Goal: Task Accomplishment & Management: Use online tool/utility

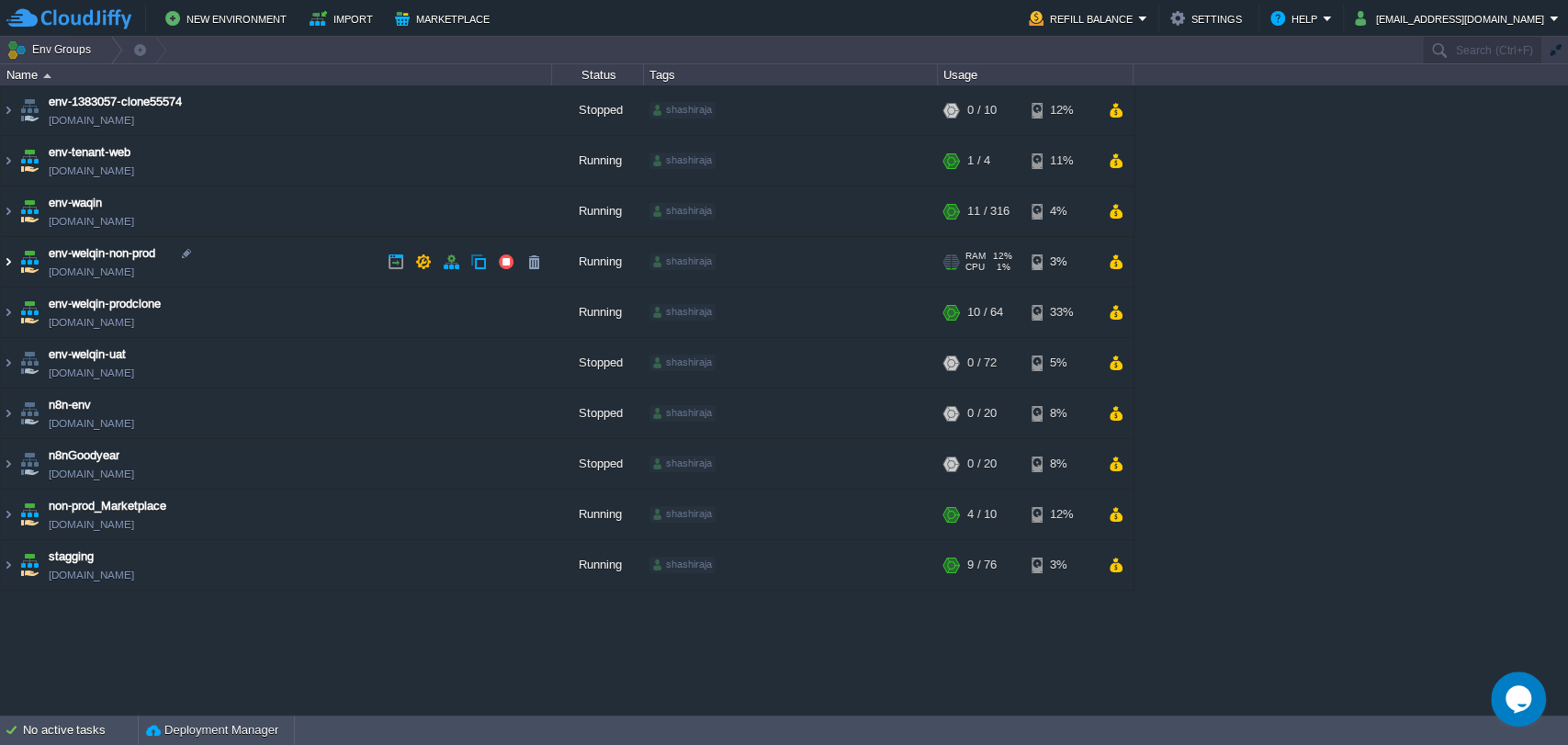
click at [5, 262] on img at bounding box center [8, 261] width 15 height 50
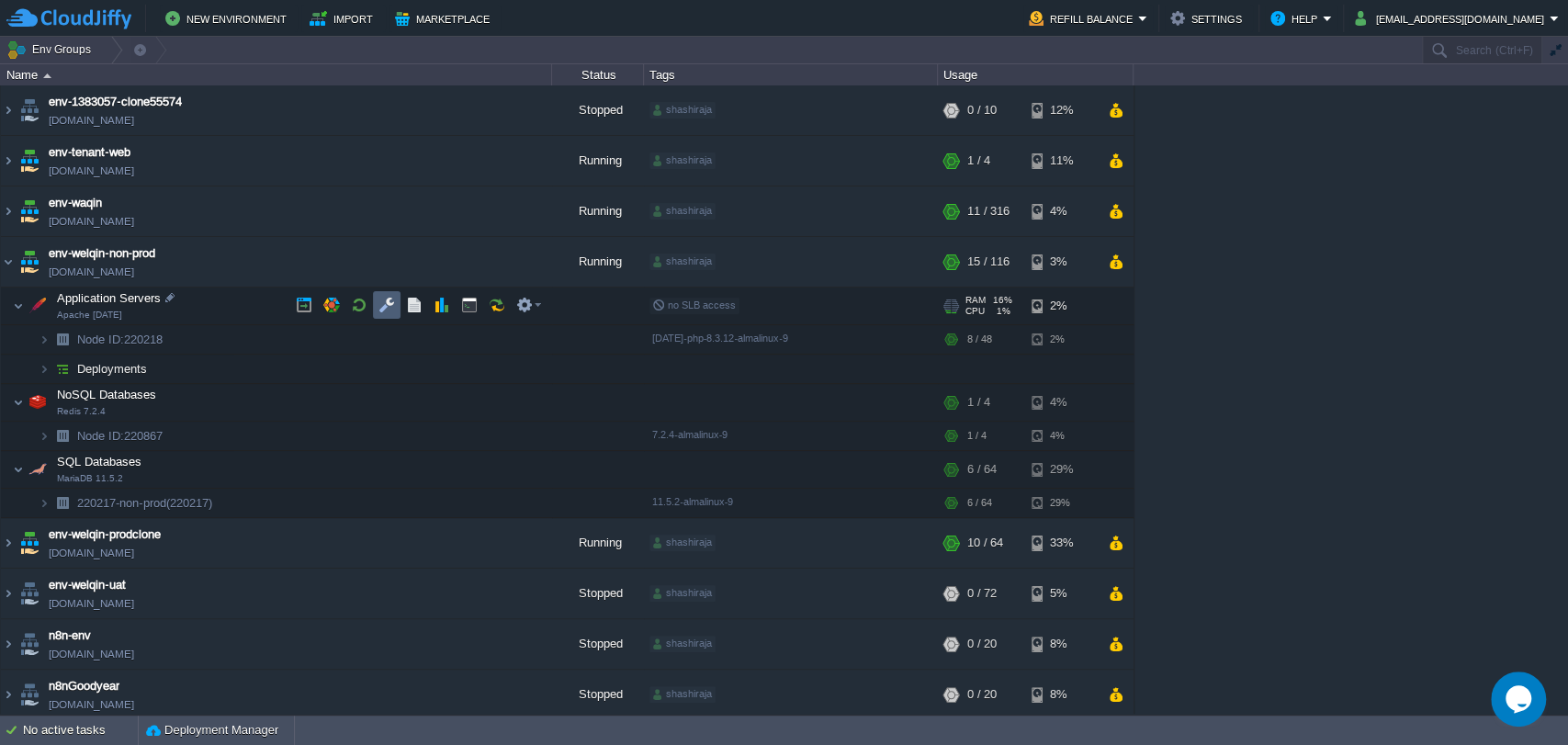
click at [383, 311] on button "button" at bounding box center [386, 304] width 17 height 17
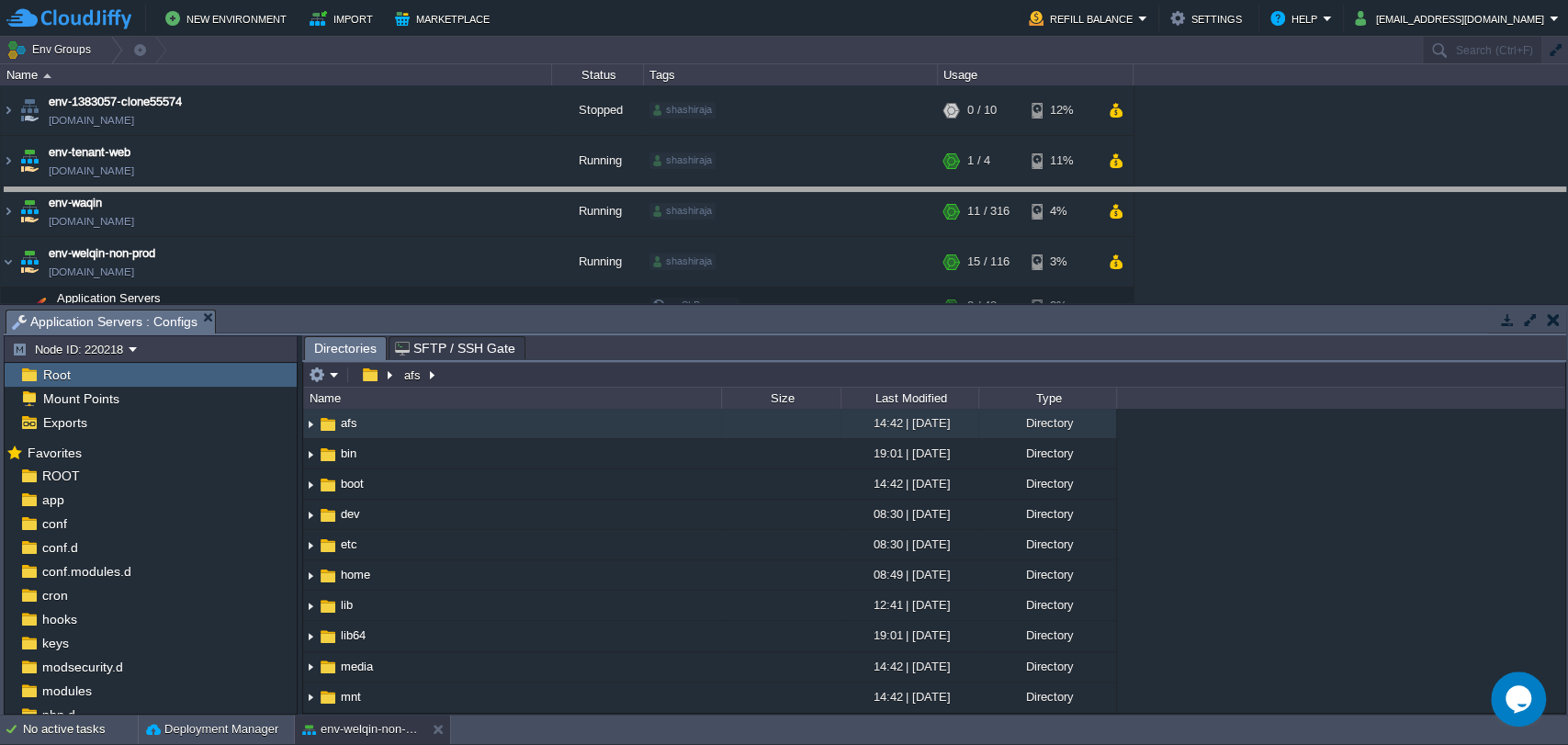
drag, startPoint x: 540, startPoint y: 326, endPoint x: 534, endPoint y: 204, distance: 122.1
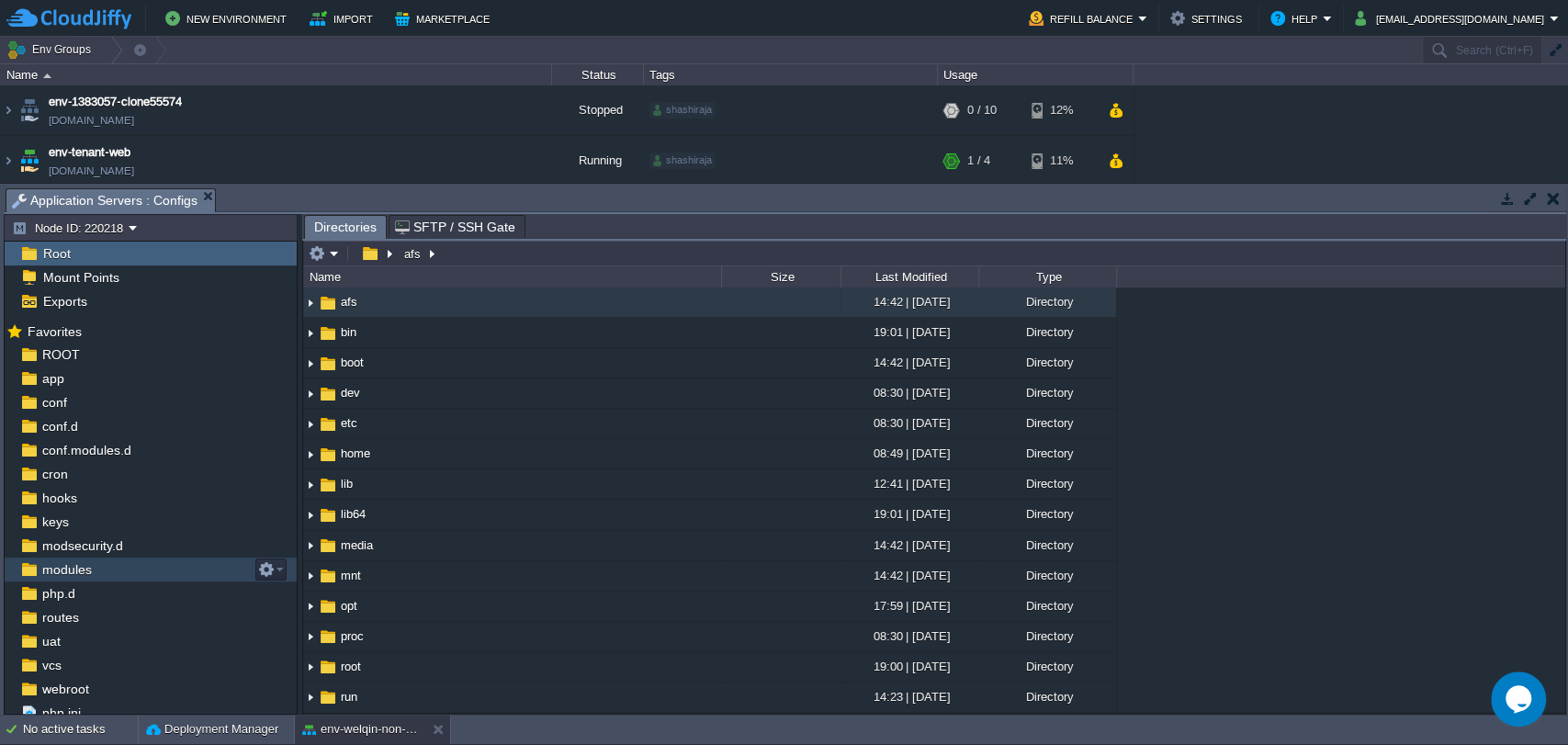
scroll to position [31, 0]
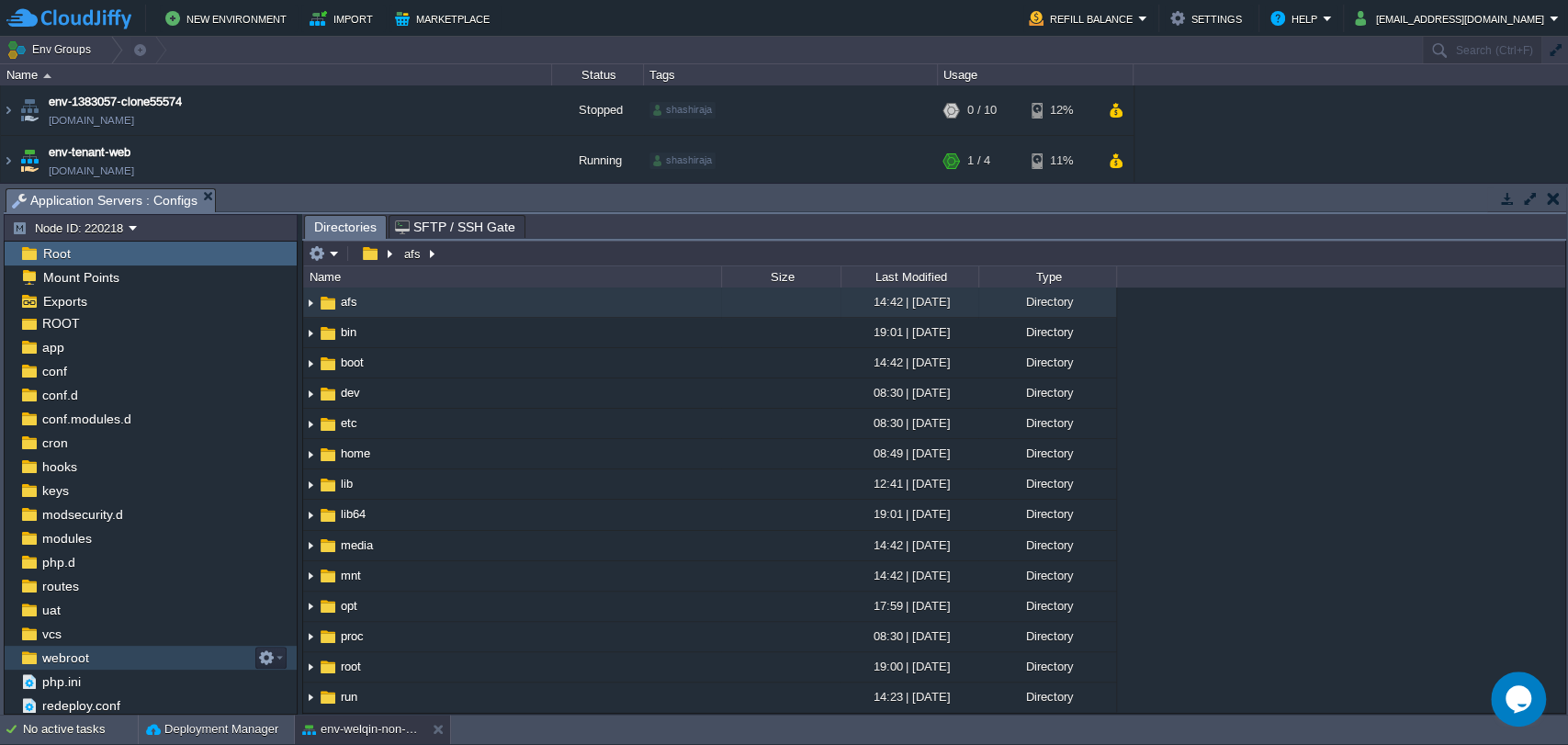
click at [54, 663] on span "webroot" at bounding box center [65, 657] width 53 height 17
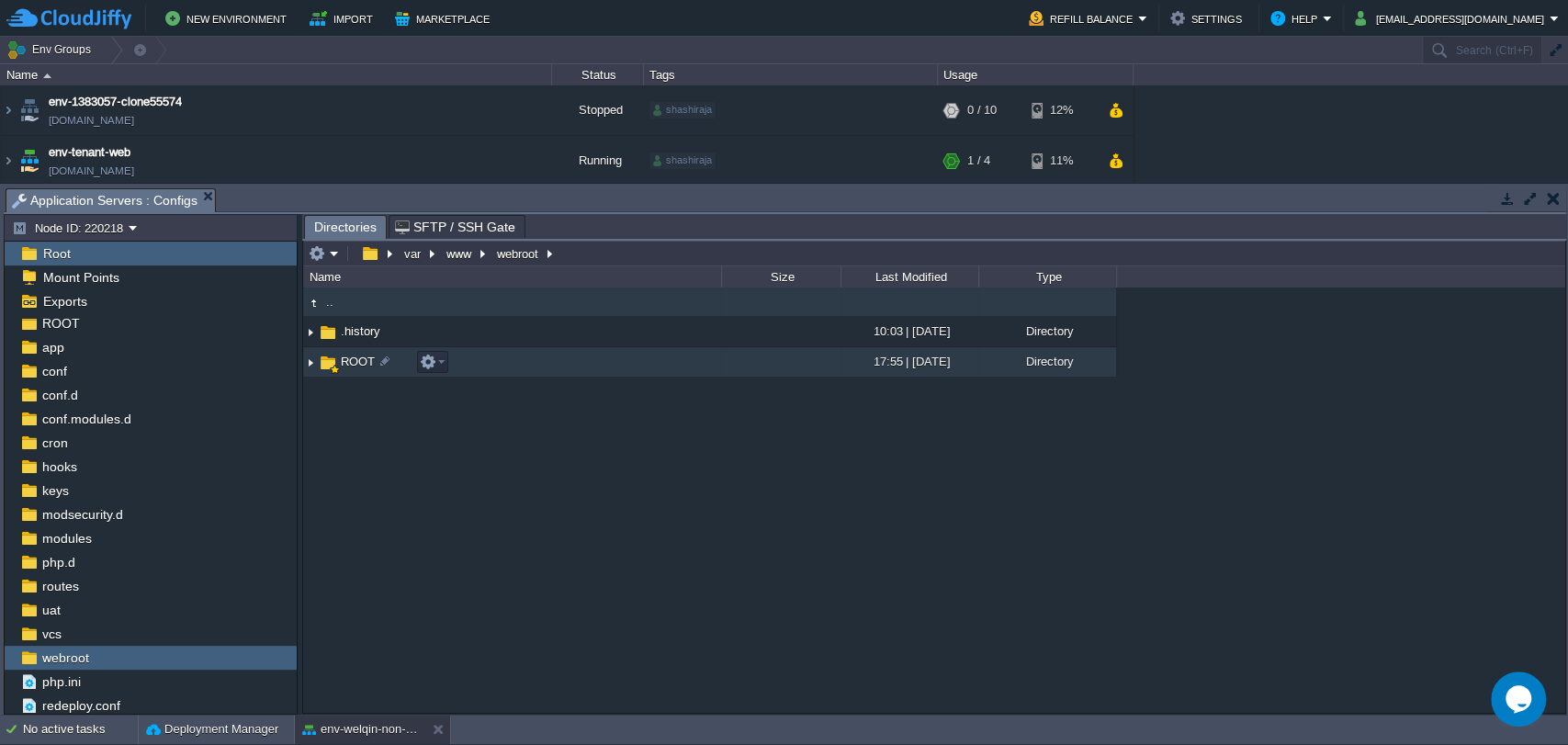
click at [350, 364] on span "ROOT" at bounding box center [358, 362] width 39 height 16
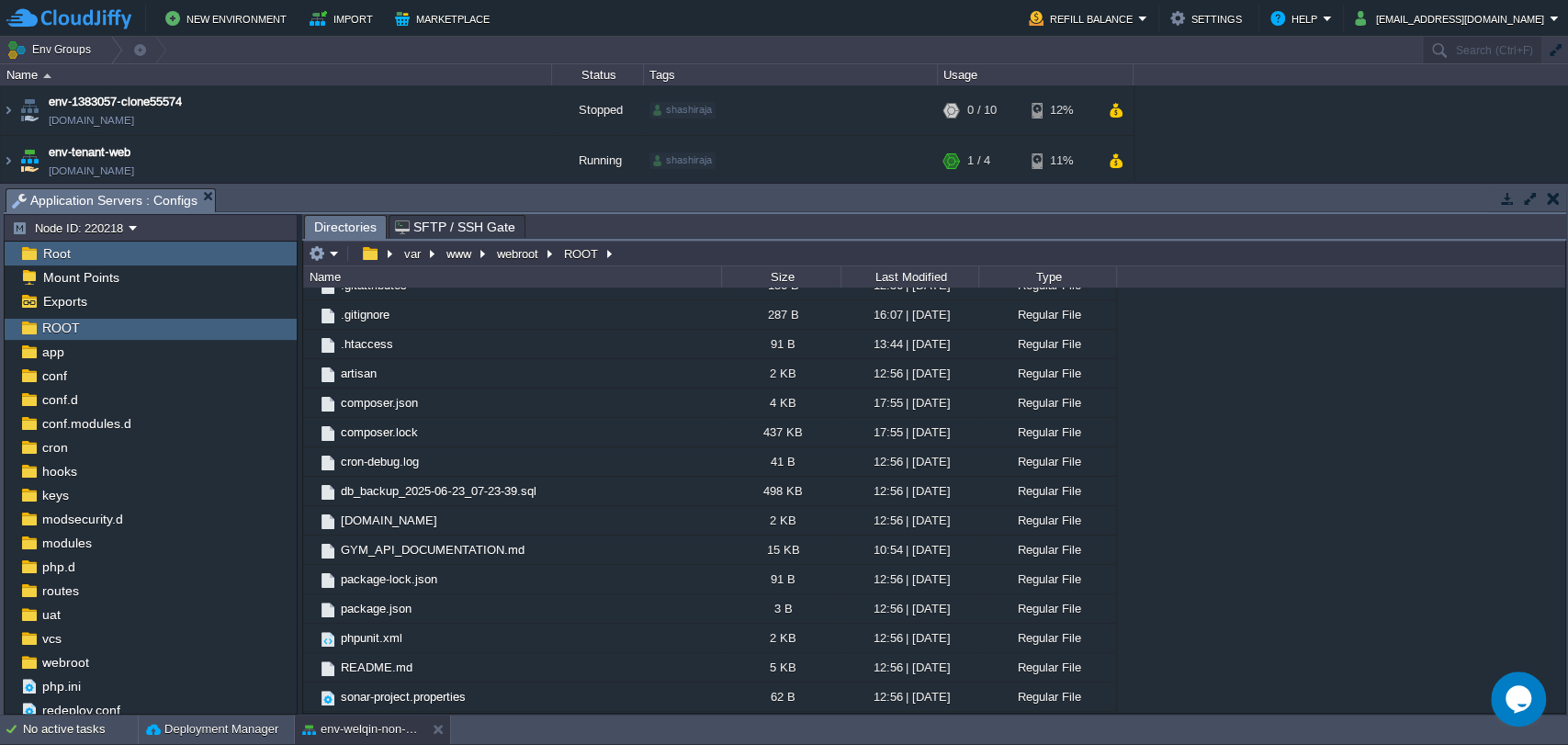
scroll to position [0, 0]
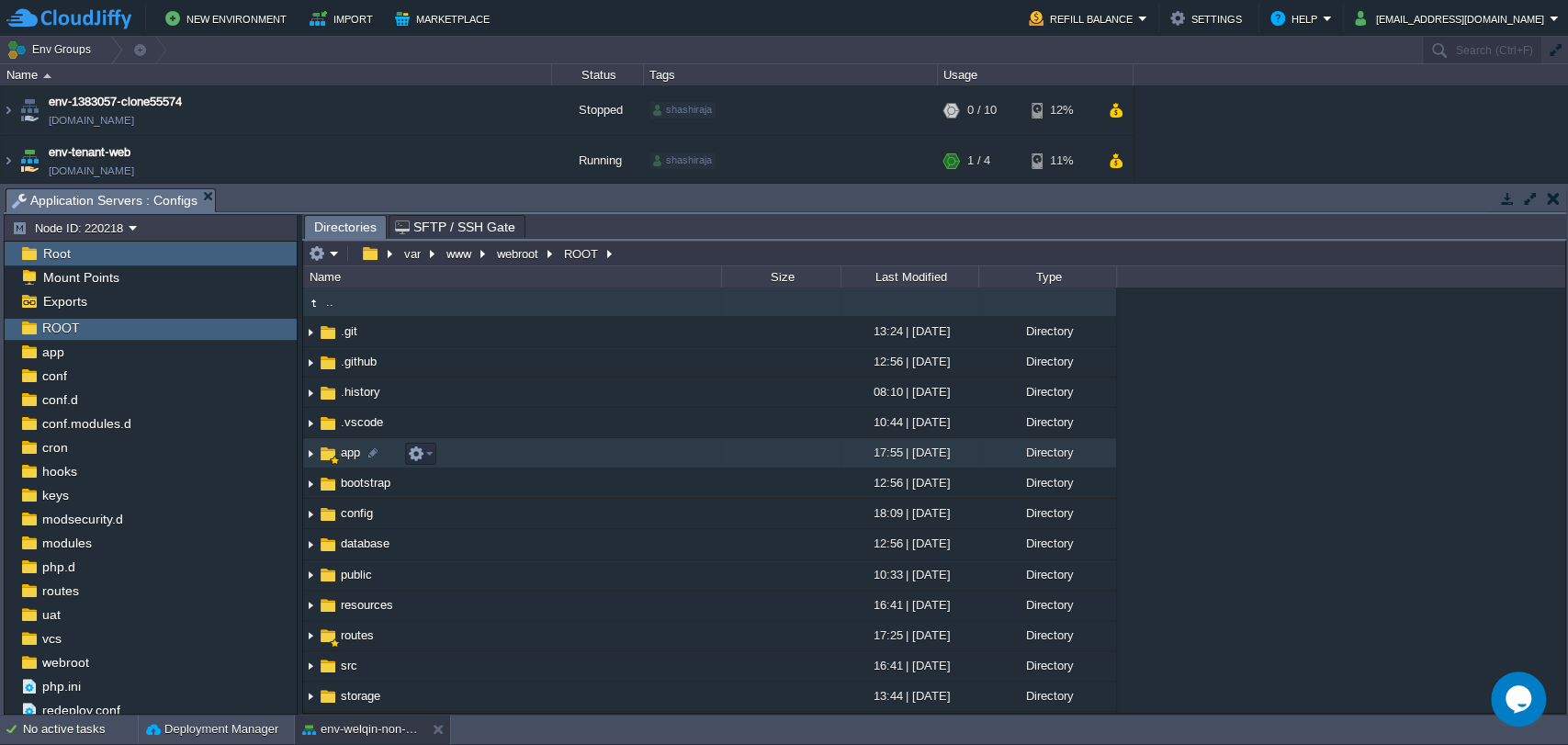
click at [349, 448] on span "app" at bounding box center [350, 453] width 24 height 16
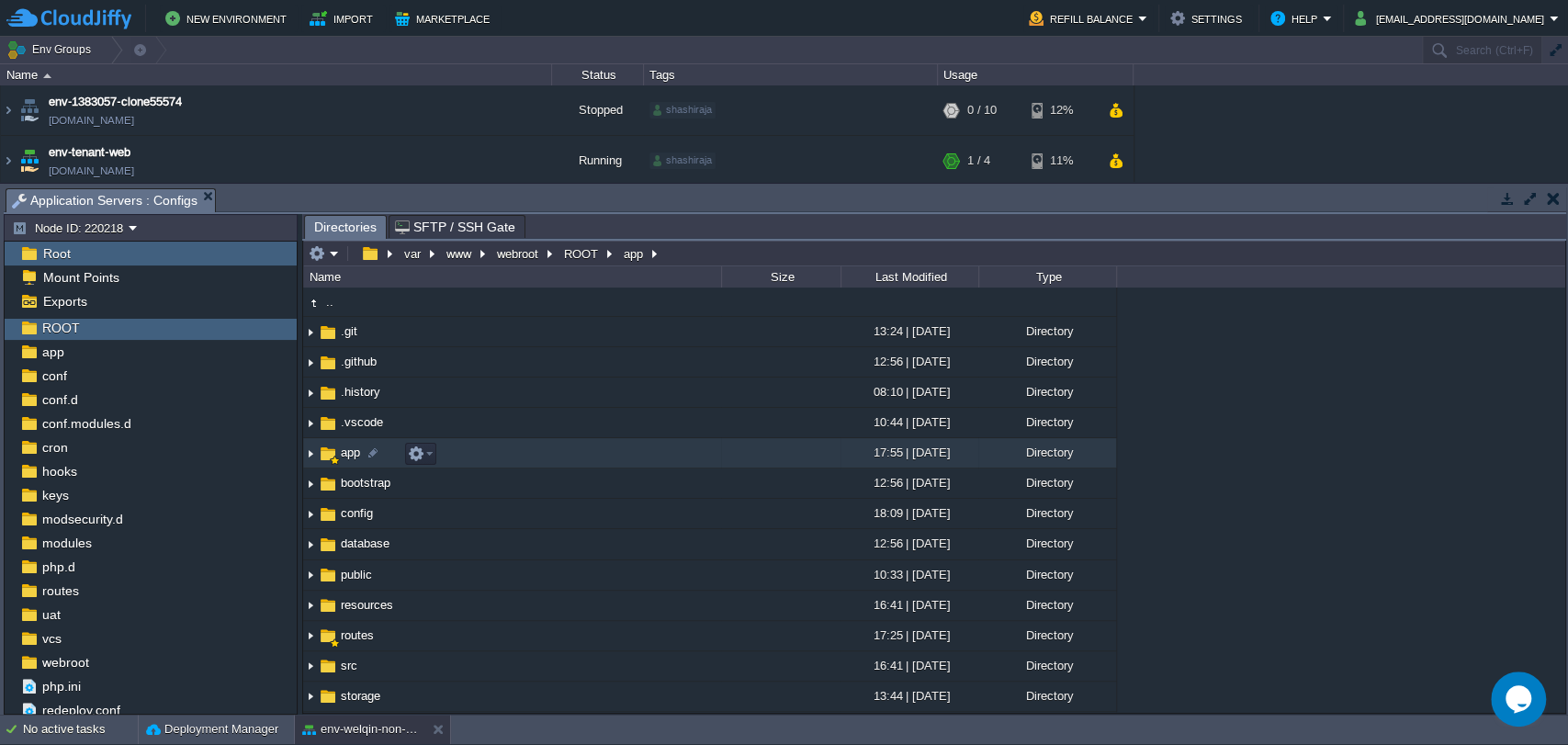
click at [349, 448] on span "app" at bounding box center [350, 453] width 24 height 16
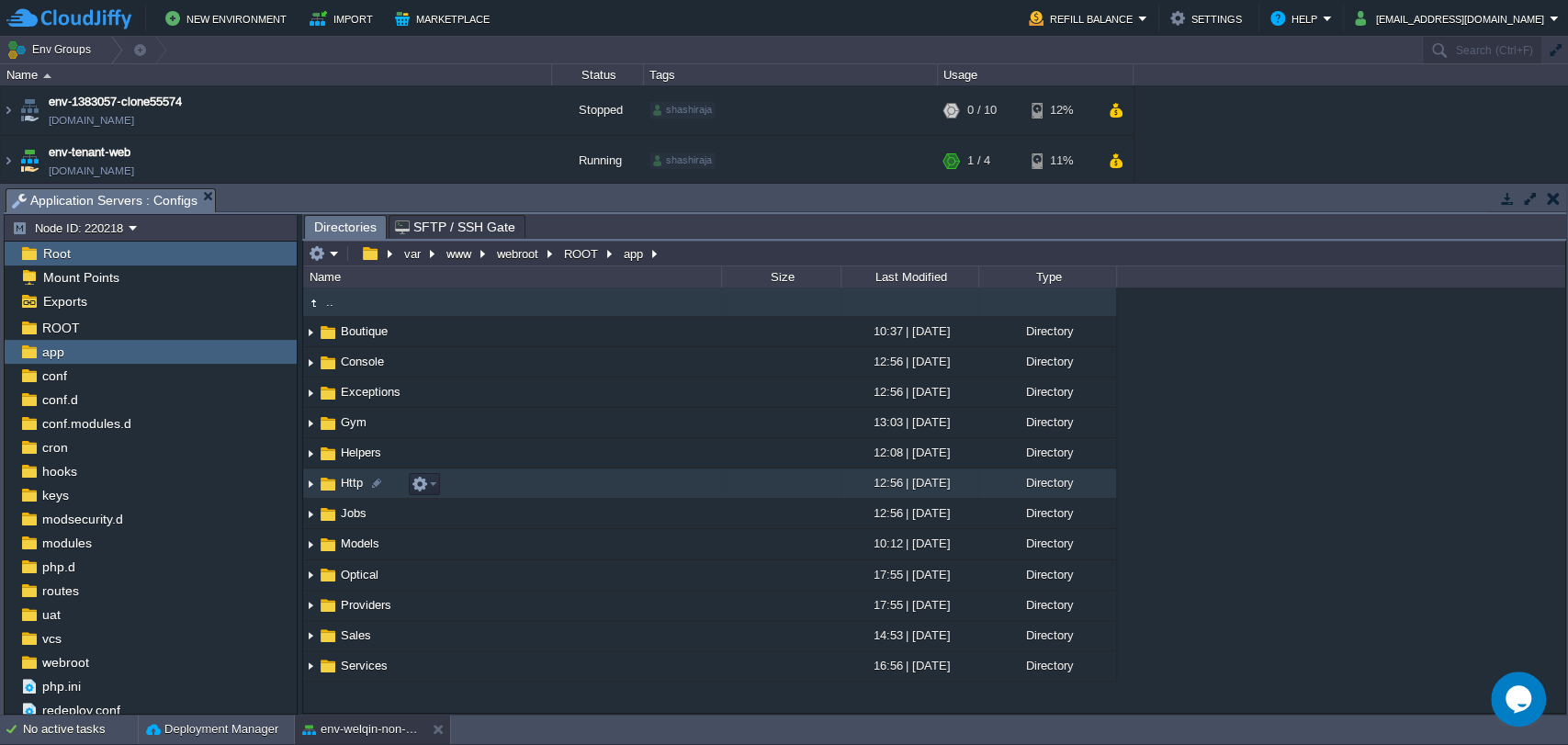
click at [355, 485] on span "Http" at bounding box center [352, 483] width 27 height 16
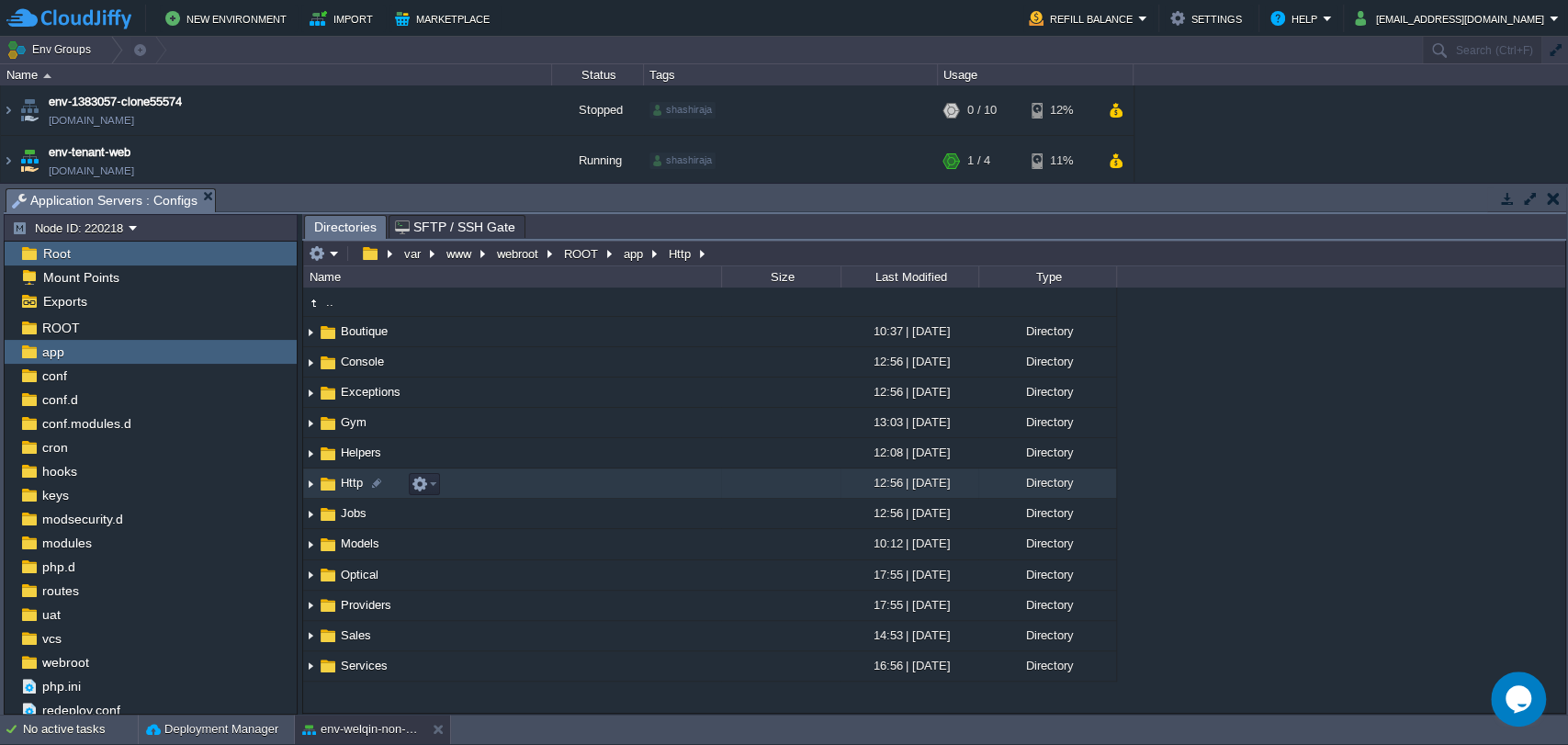
click at [355, 485] on span "Http" at bounding box center [352, 483] width 27 height 16
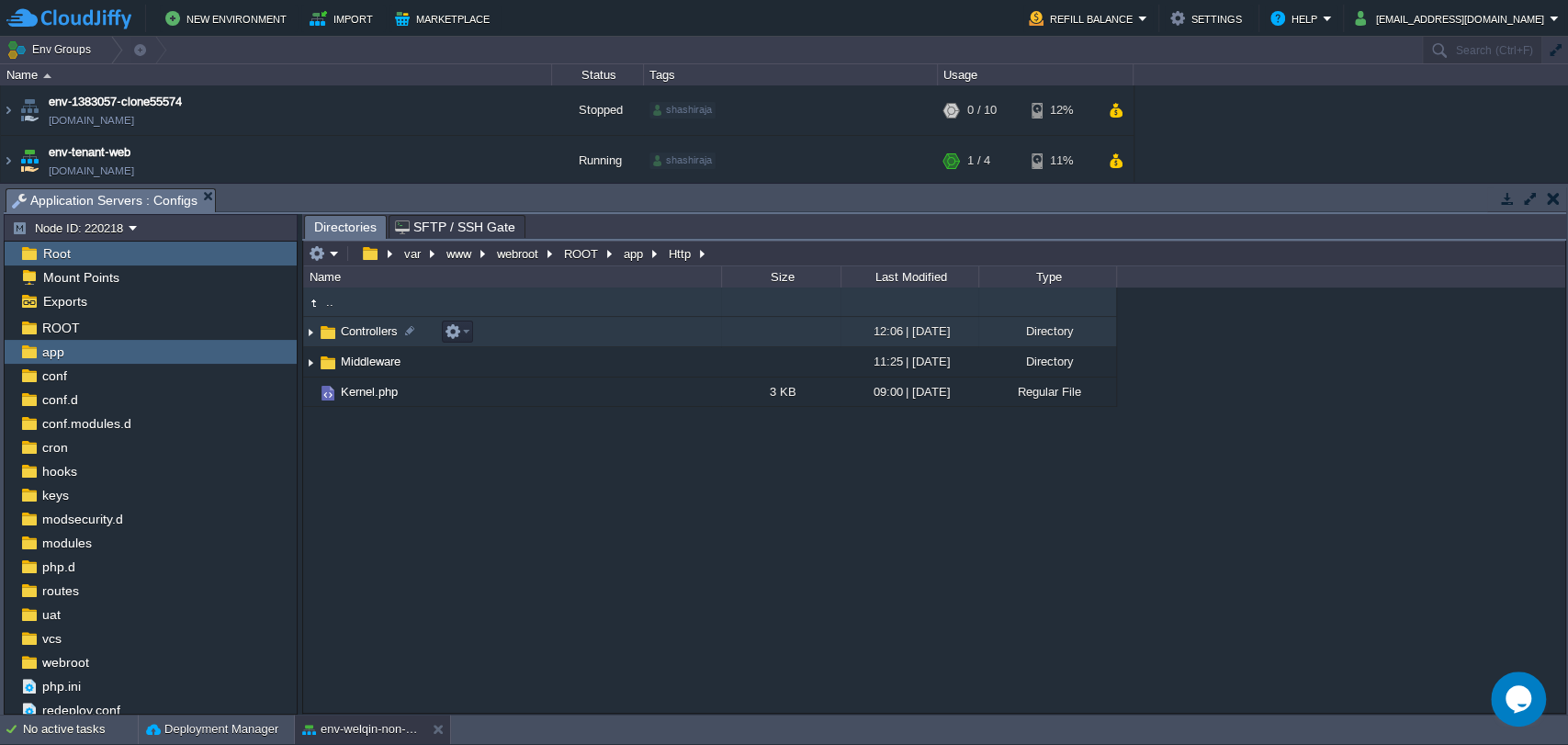
click at [370, 327] on span "Controllers" at bounding box center [370, 331] width 63 height 16
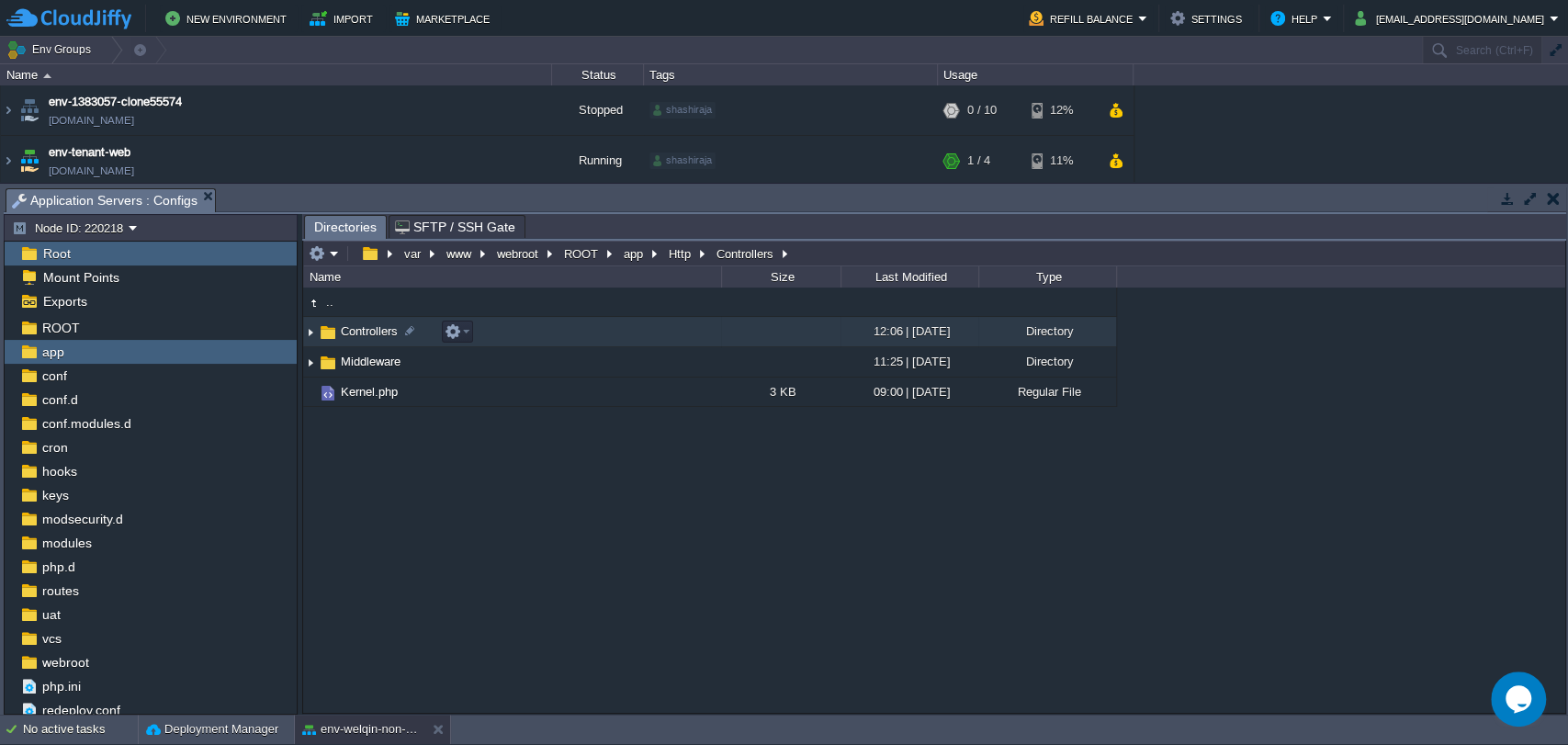
click at [370, 327] on span "Controllers" at bounding box center [370, 331] width 63 height 16
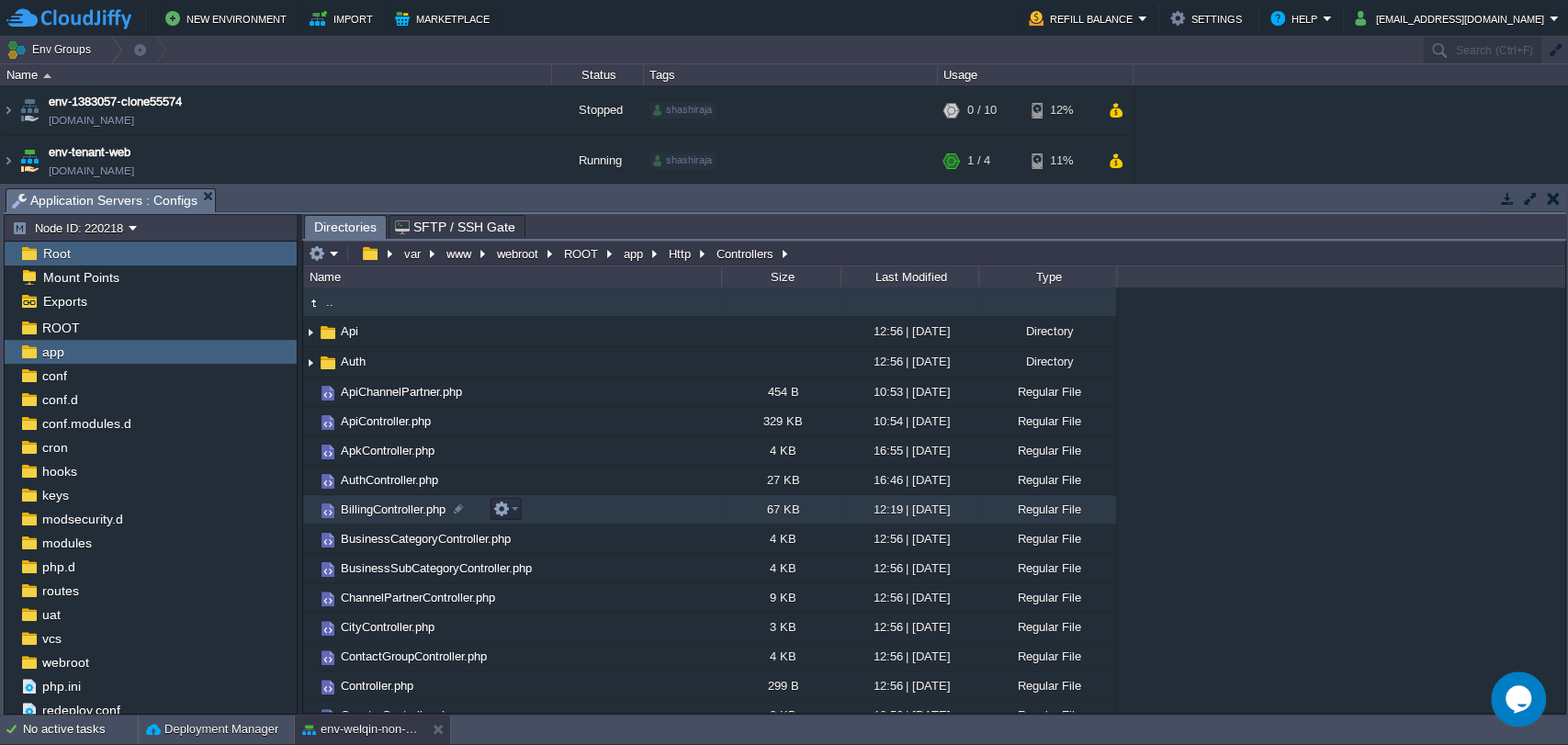
click at [385, 507] on span "BillingController.php" at bounding box center [393, 509] width 111 height 16
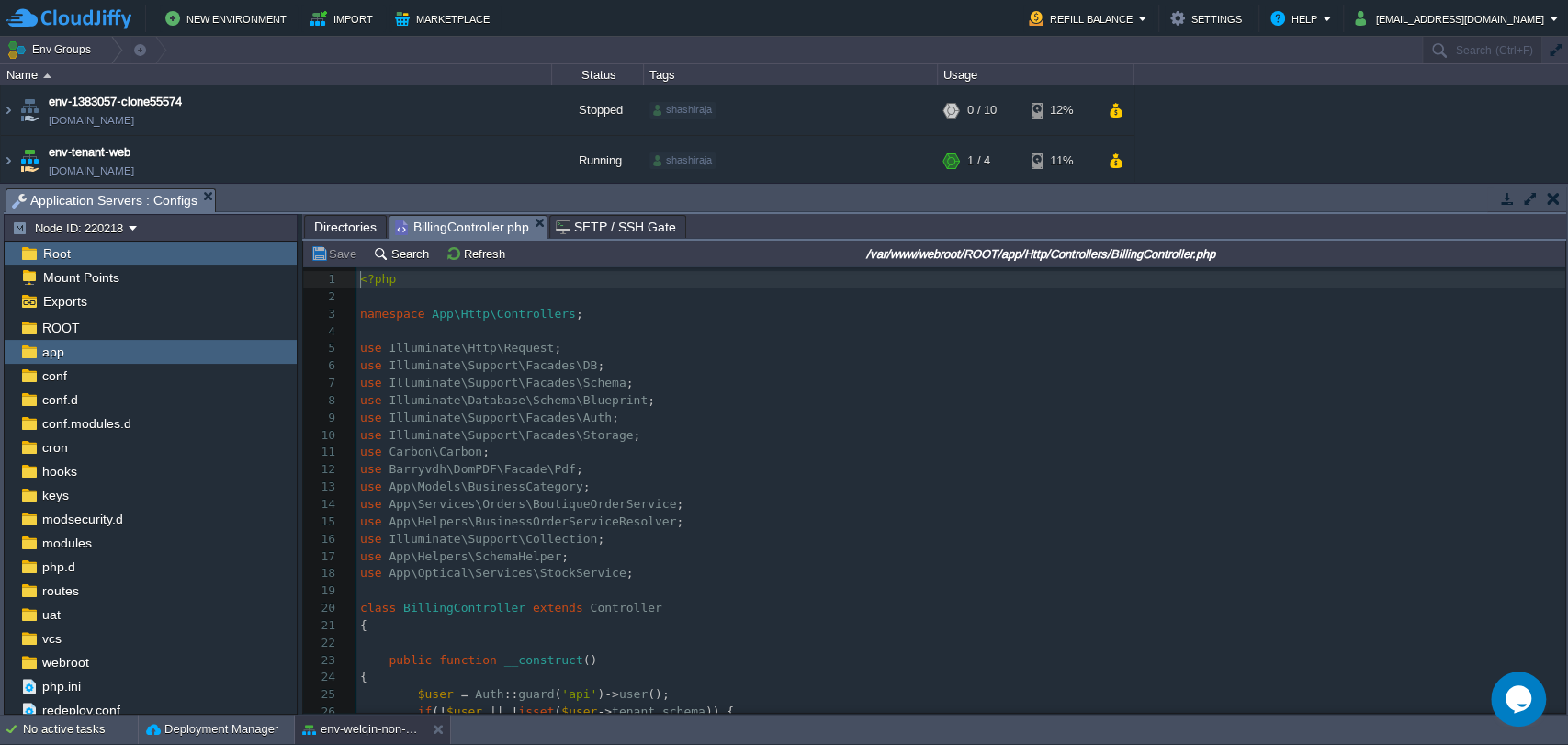
scroll to position [6, 0]
click at [683, 341] on pre "use Illuminate\Http\Request ;" at bounding box center [961, 349] width 1209 height 18
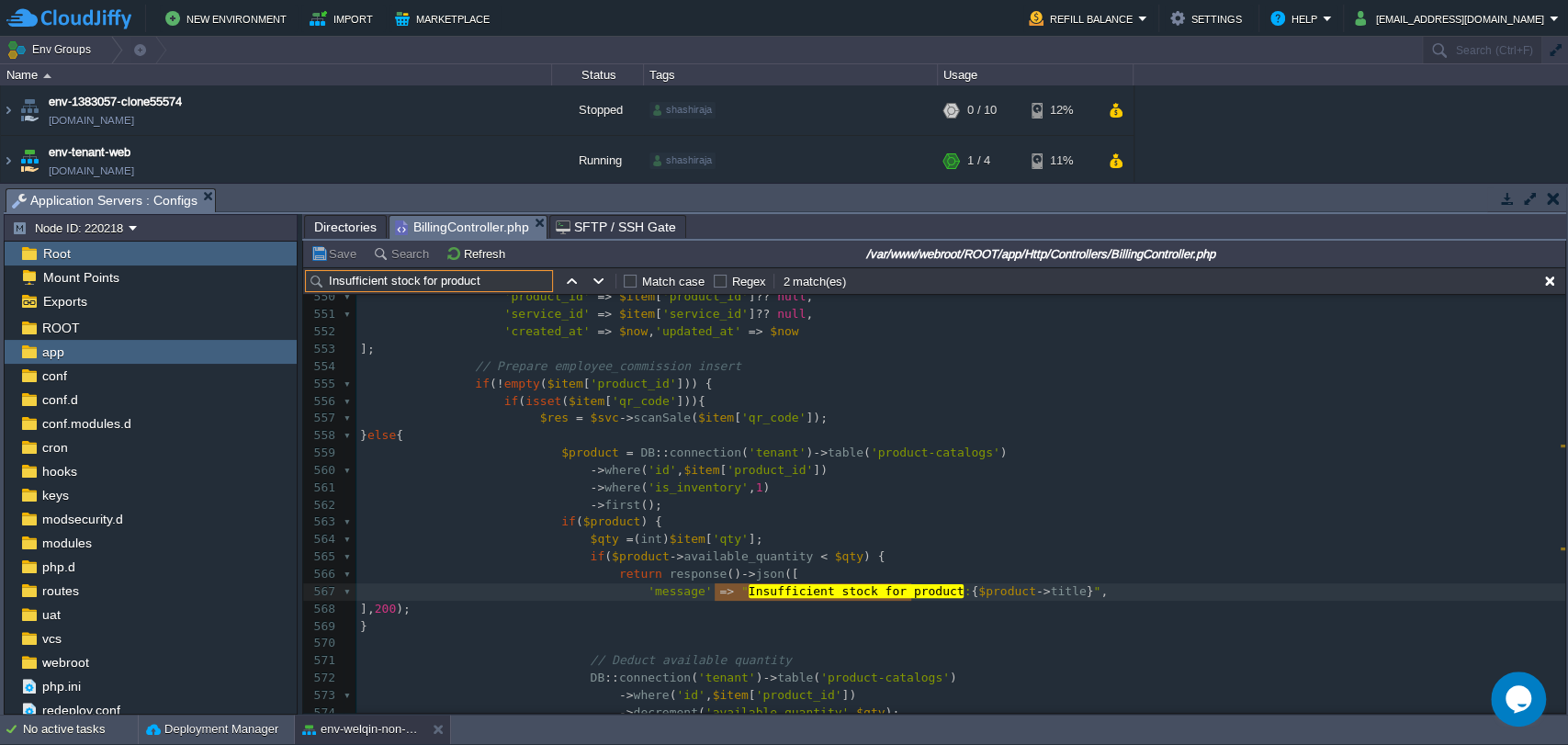
scroll to position [0, 0]
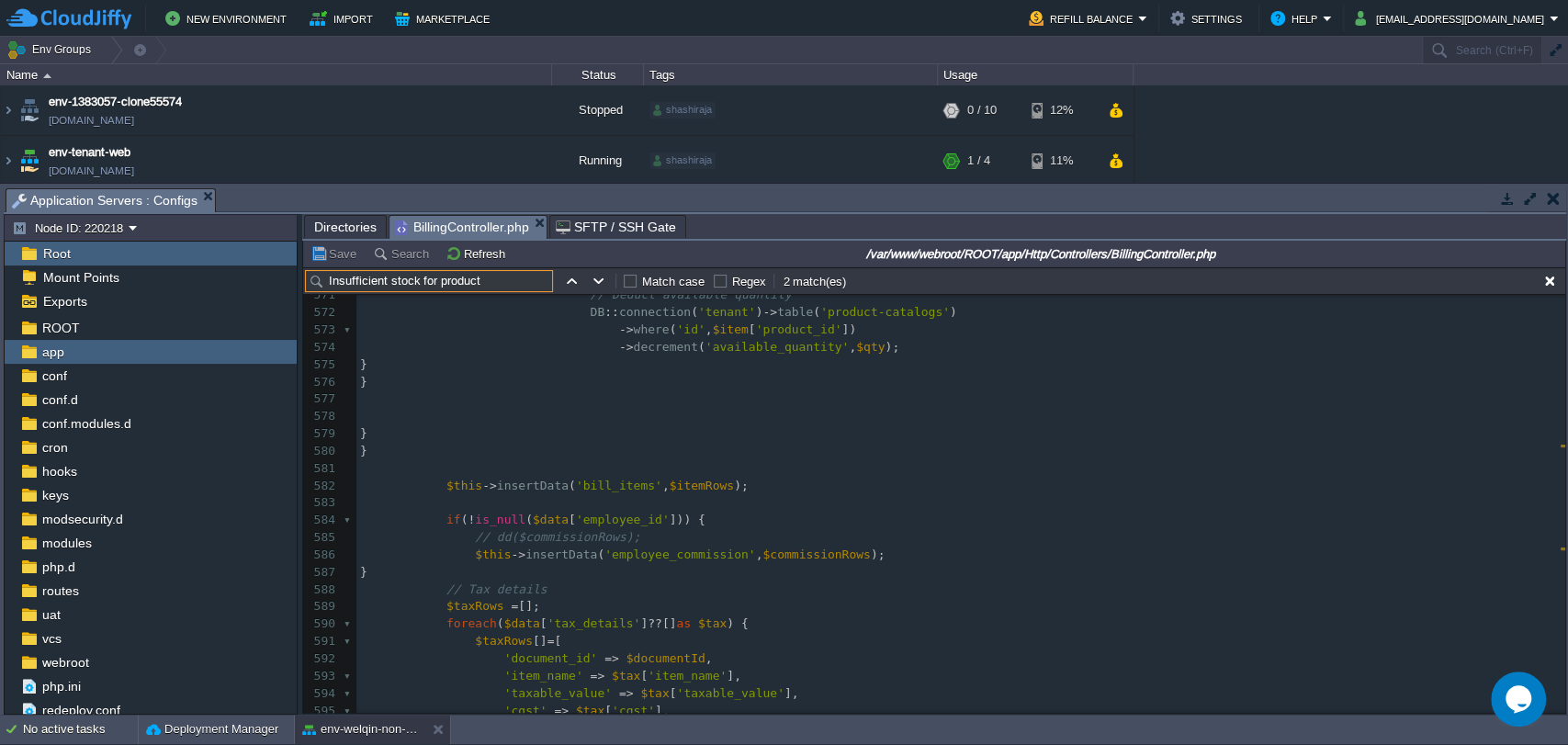
type input "Insufficient stock for product"
click at [534, 554] on span "insertData" at bounding box center [560, 554] width 71 height 14
type textarea "insertData"
type textarea "employee_commission"
type textarea "$commissionRows"
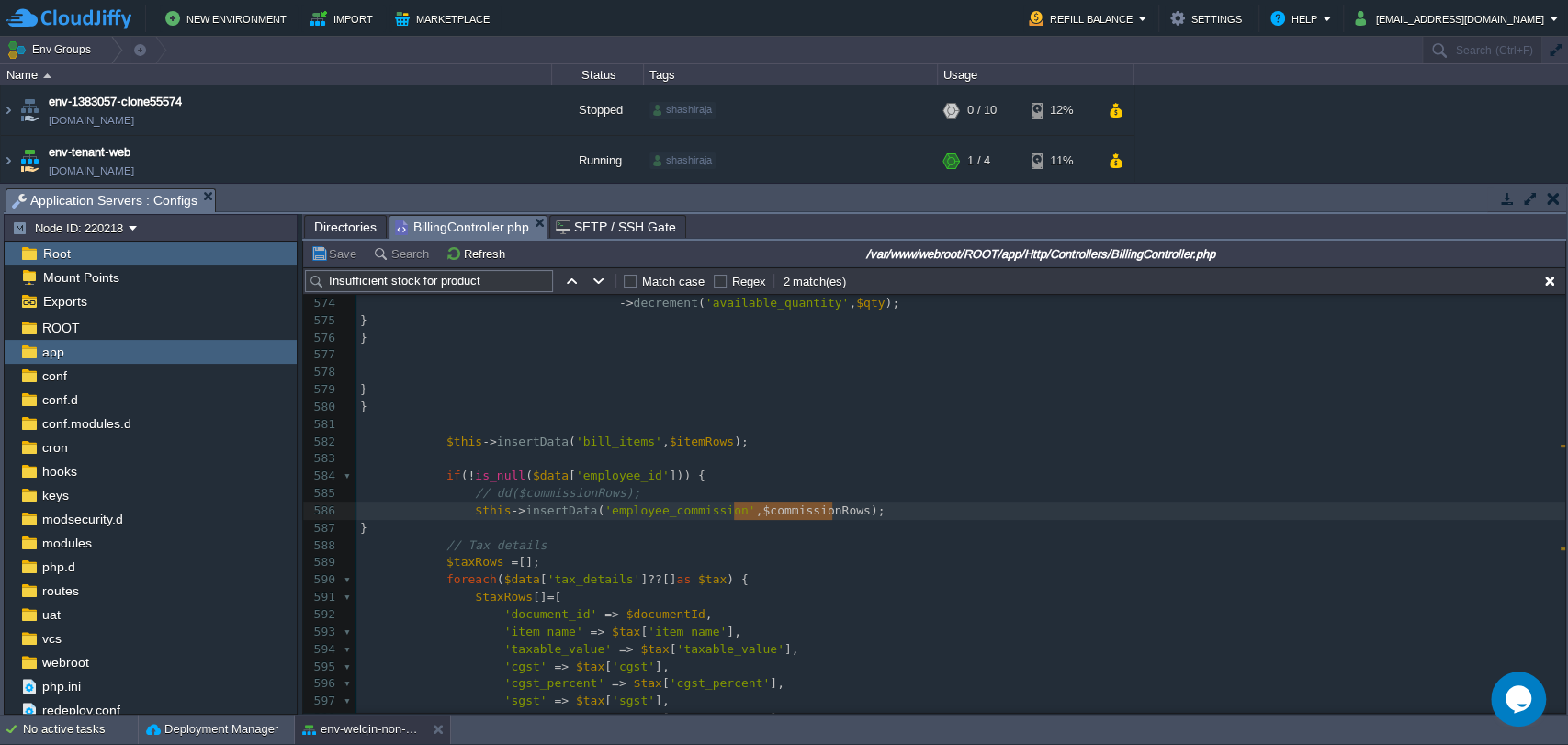
scroll to position [9921, 0]
type input "$commissionRows"
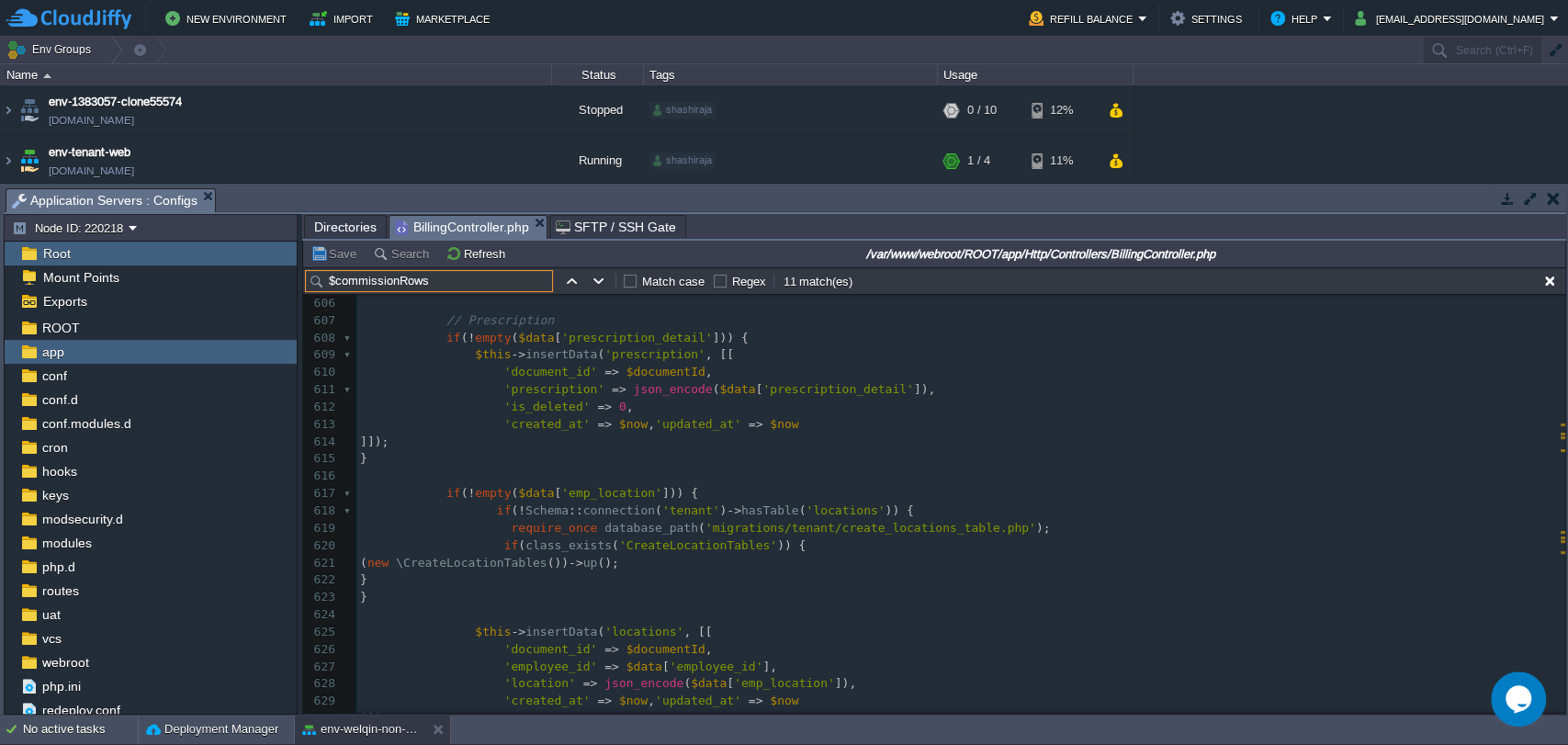
scroll to position [10473, 0]
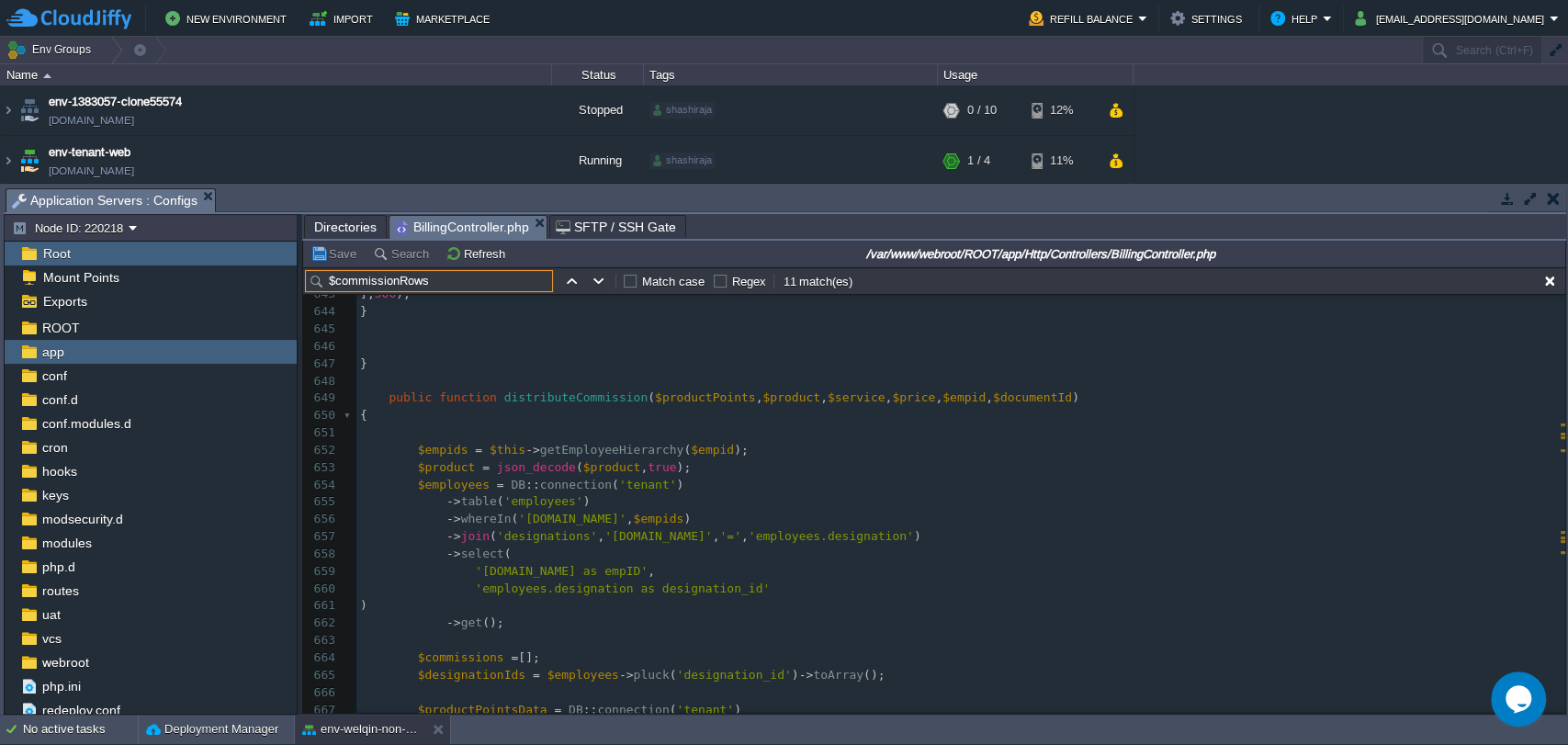
click at [538, 395] on div "x $this -> insertData ( 'employee_commission' , $commissionRows ); 632 // DB::c…" at bounding box center [961, 485] width 1209 height 779
type textarea "distributeCommission"
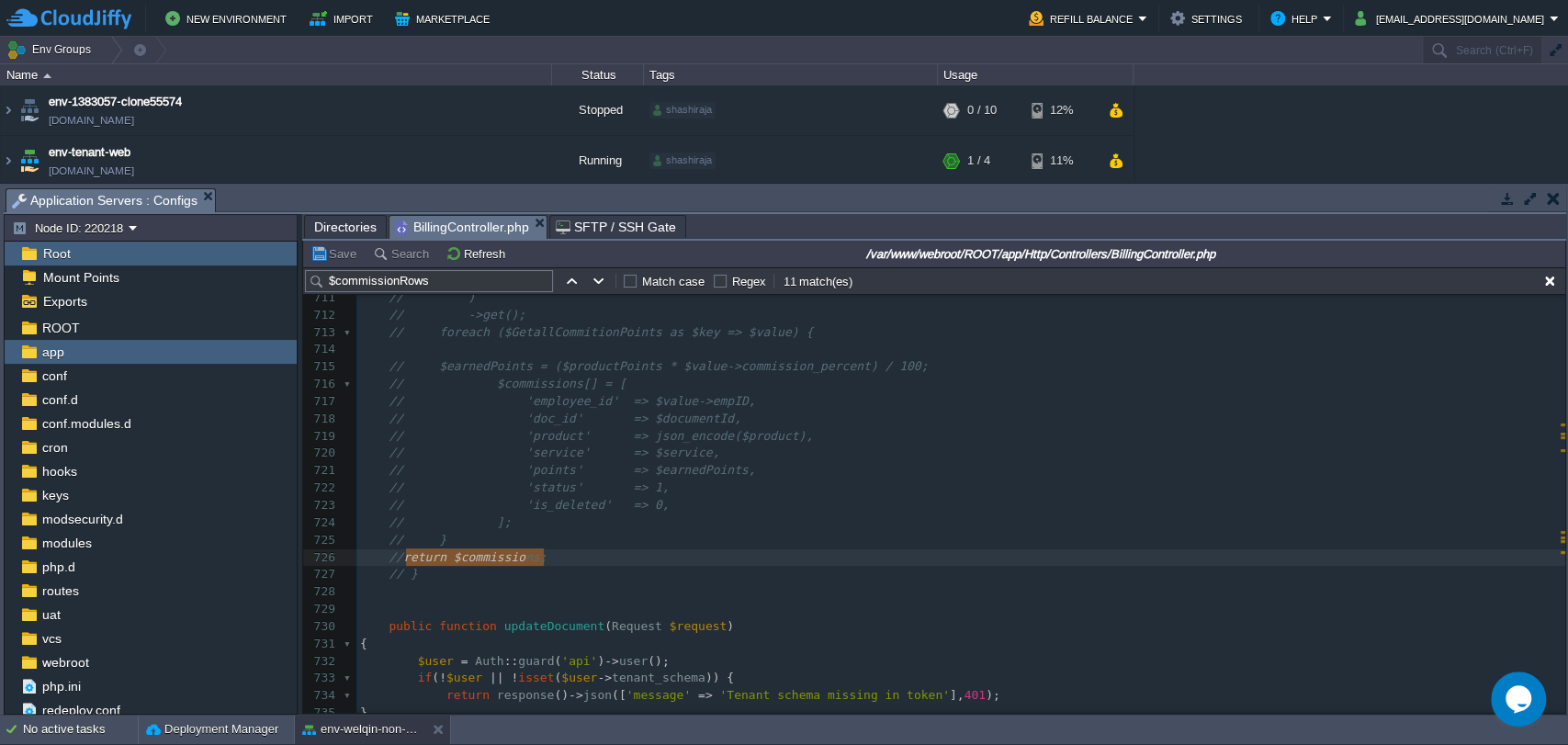
type textarea "return $commissions;"
drag, startPoint x: 408, startPoint y: 560, endPoint x: 569, endPoint y: 555, distance: 161.1
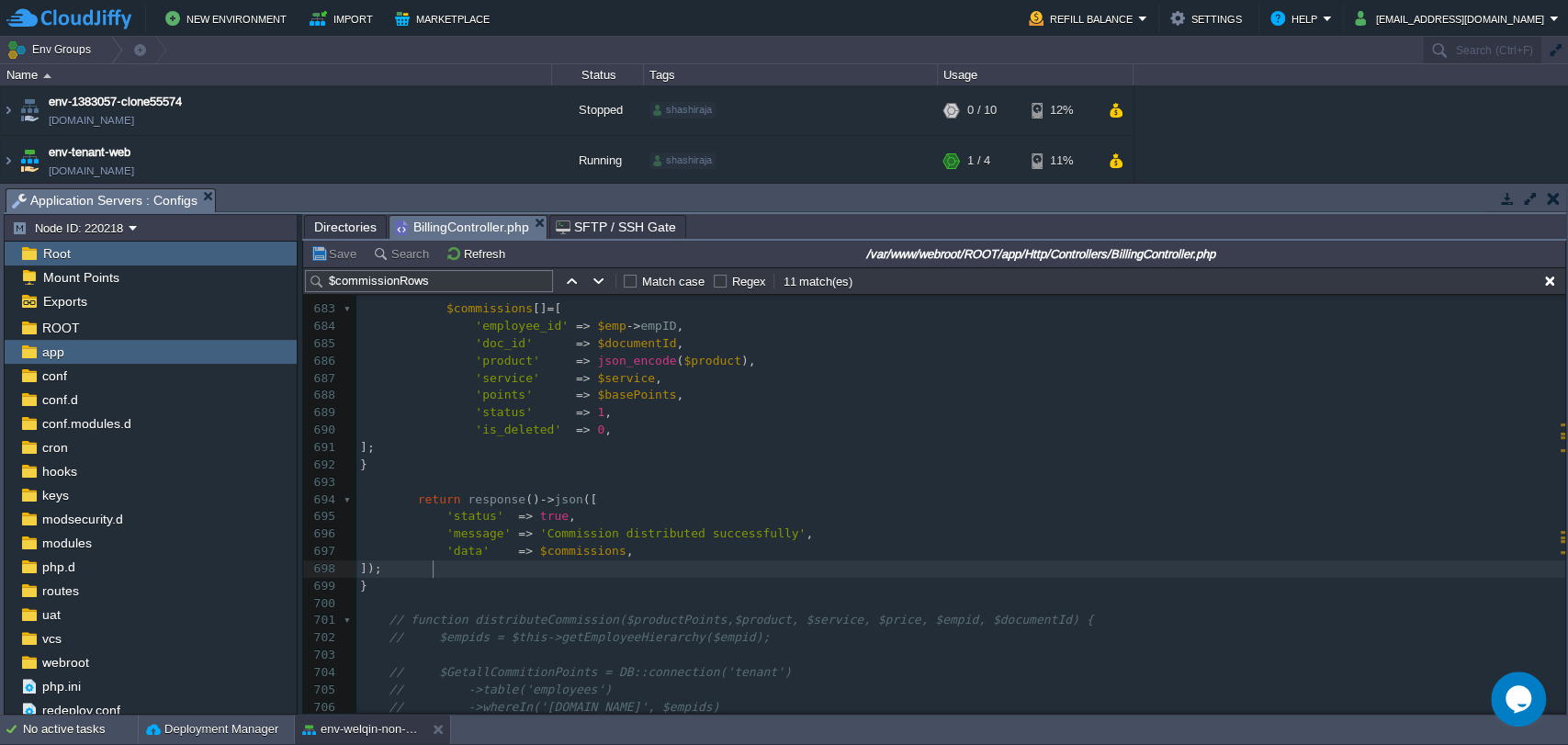
click at [435, 568] on div "x // return $commissions; 671 -> pluck ( 'points' , 'designation_id' ); 672 ​ 6…" at bounding box center [961, 500] width 1209 height 813
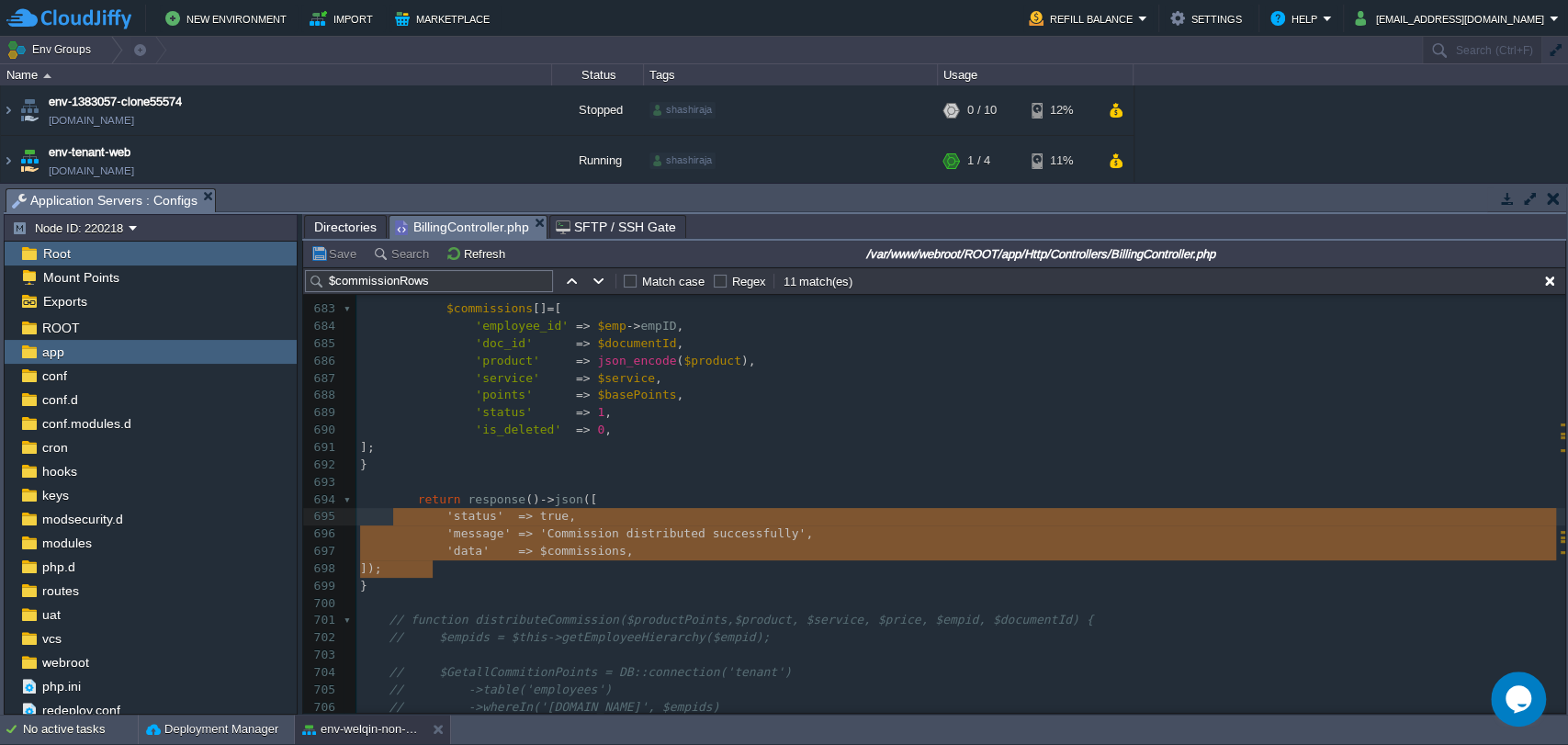
type textarea "return response()->json([ 'status' => true, 'message' => 'Commission distribute…"
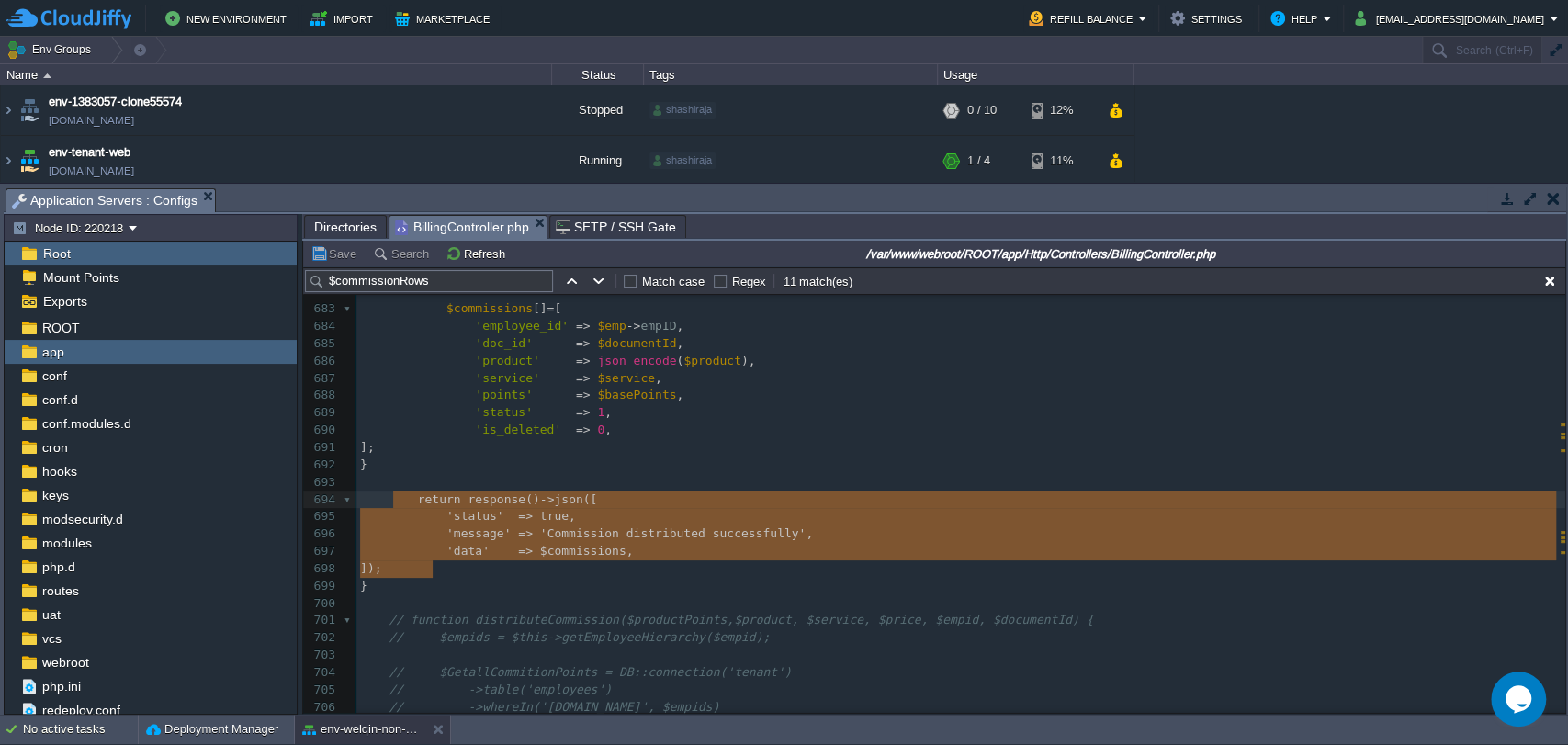
drag, startPoint x: 435, startPoint y: 568, endPoint x: 395, endPoint y: 507, distance: 72.9
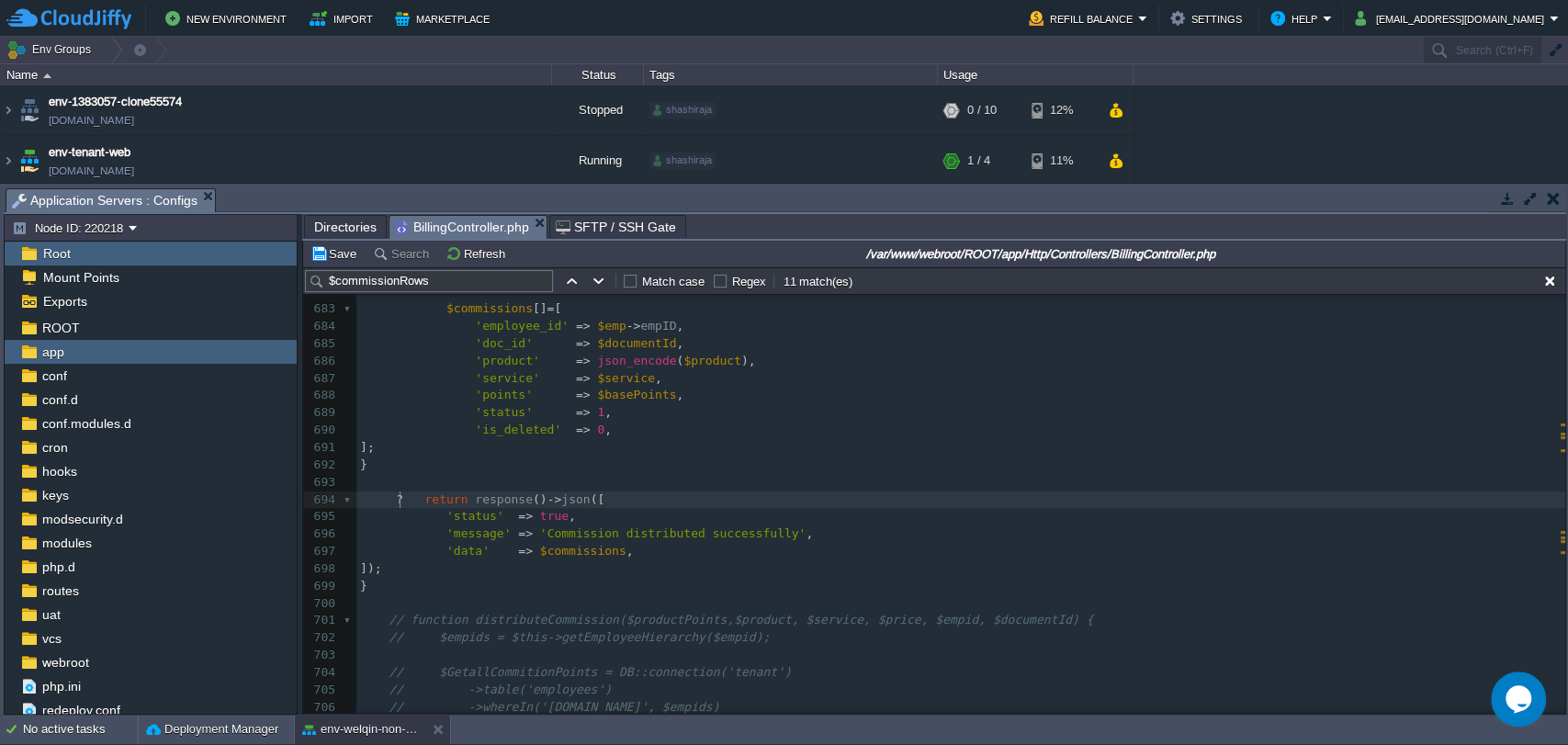
type textarea "??"
type textarea "//"
click at [417, 516] on span at bounding box center [403, 515] width 86 height 14
type textarea "//"
click at [424, 533] on span at bounding box center [403, 533] width 86 height 14
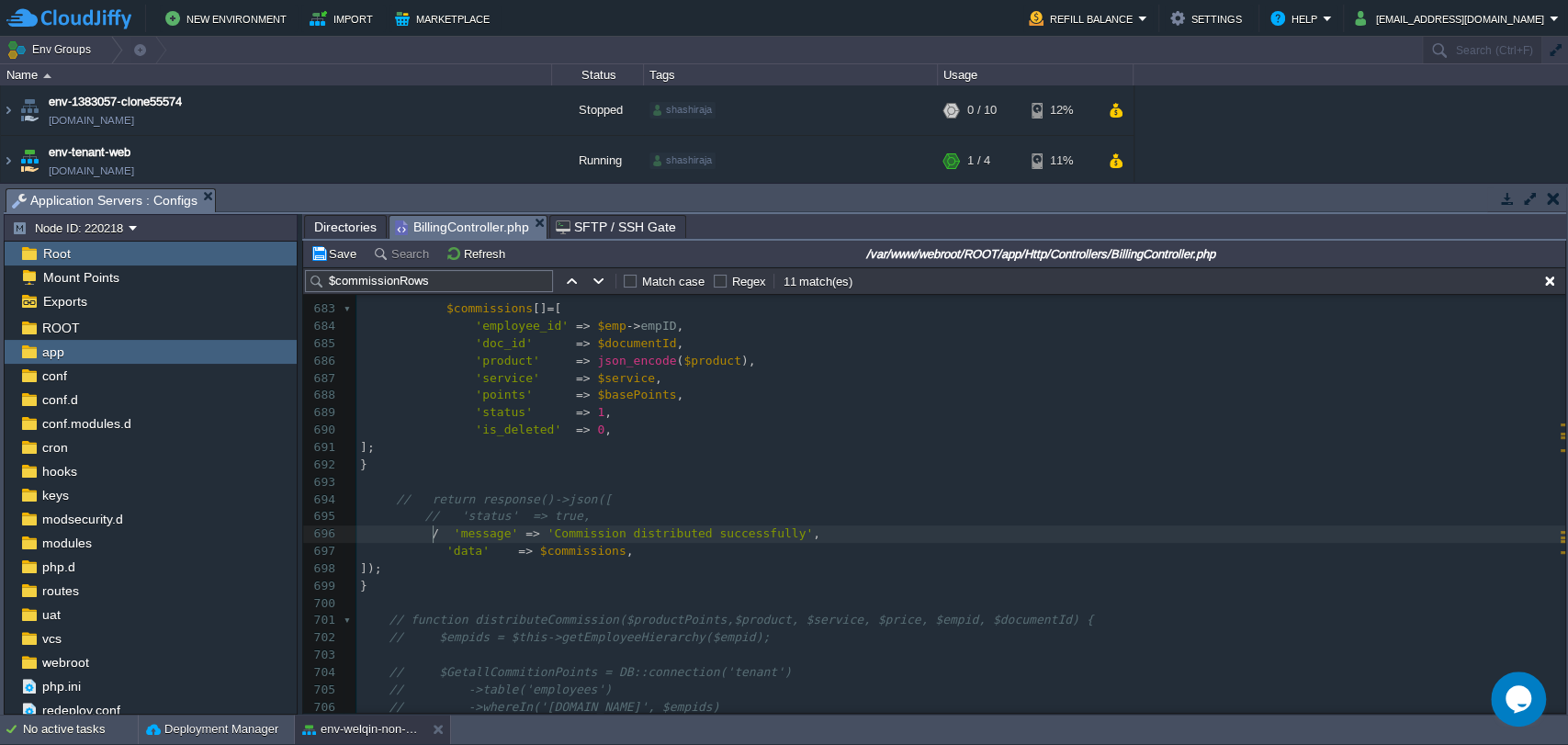
type textarea "//"
click at [424, 552] on span at bounding box center [403, 550] width 86 height 14
type textarea "//"
click at [405, 566] on div "xxxxxxxxxx // return $commissions; 671 -> pluck ( 'points' , 'designation_id' )…" at bounding box center [961, 500] width 1209 height 813
type textarea "//"
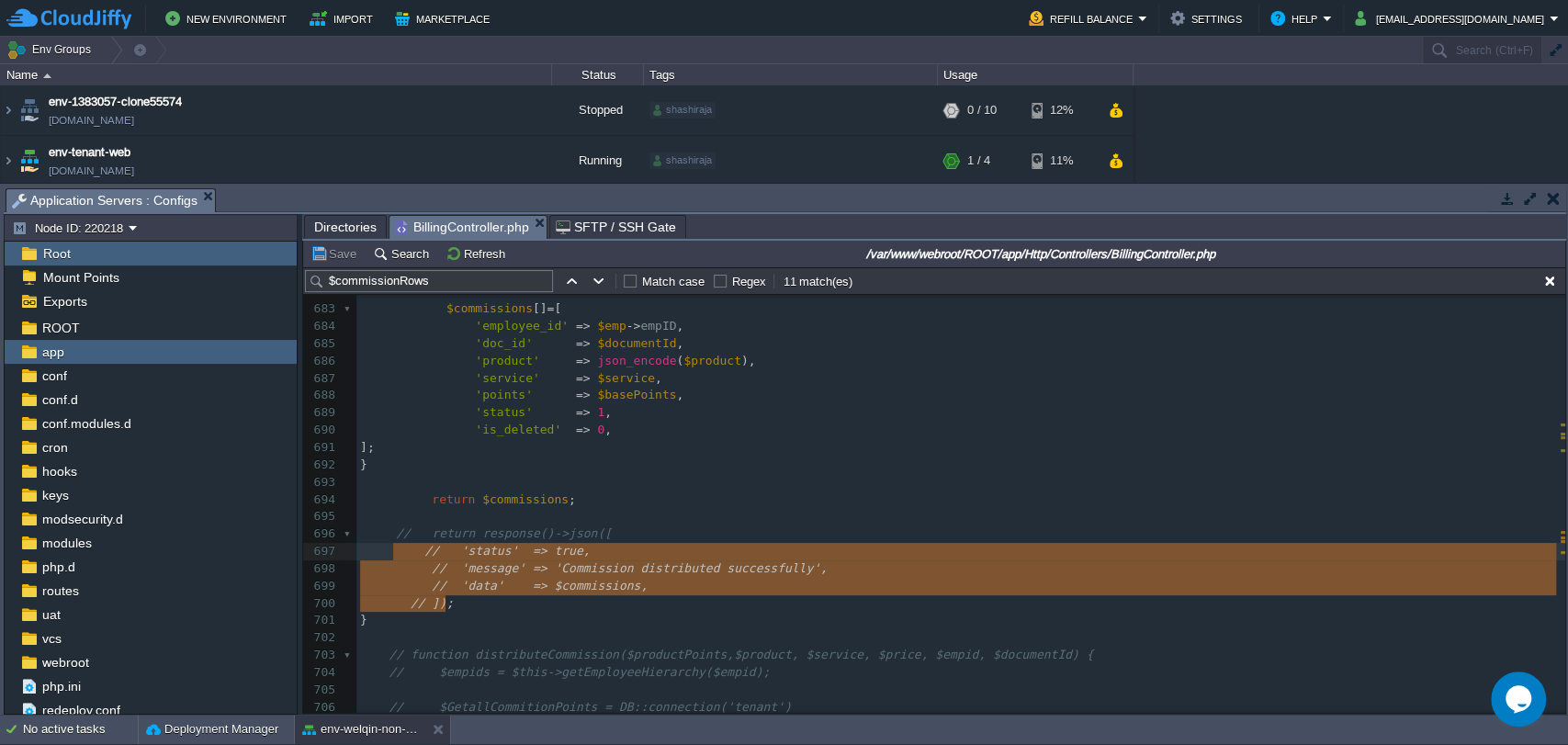
type textarea "// return response()->json([ // 'status' => true, // 'message' => 'Commission d…"
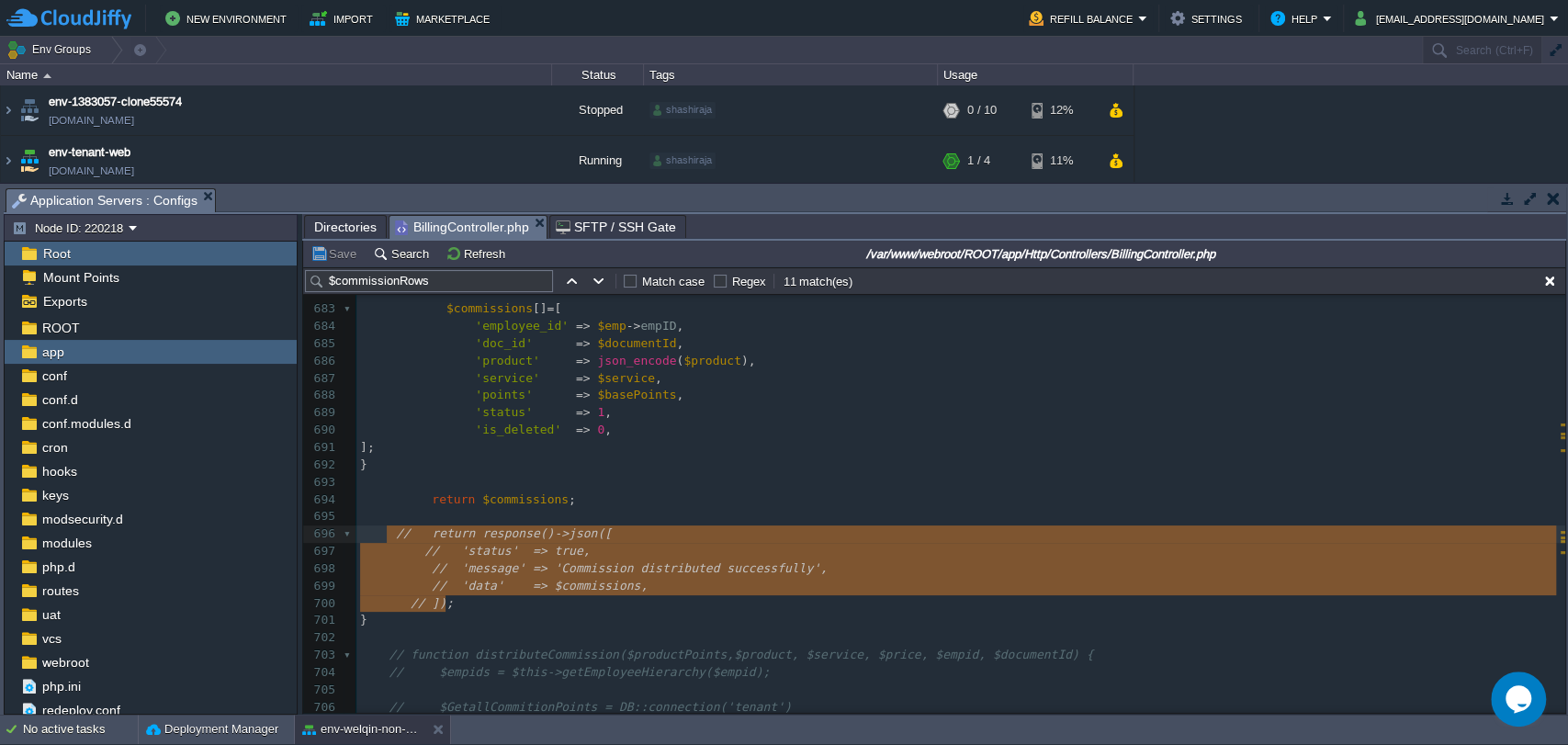
drag, startPoint x: 448, startPoint y: 608, endPoint x: 388, endPoint y: 546, distance: 86.3
